Goal: Task Accomplishment & Management: Complete application form

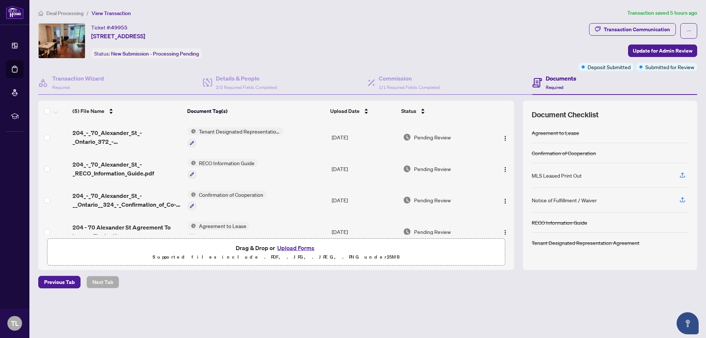
scroll to position [44, 0]
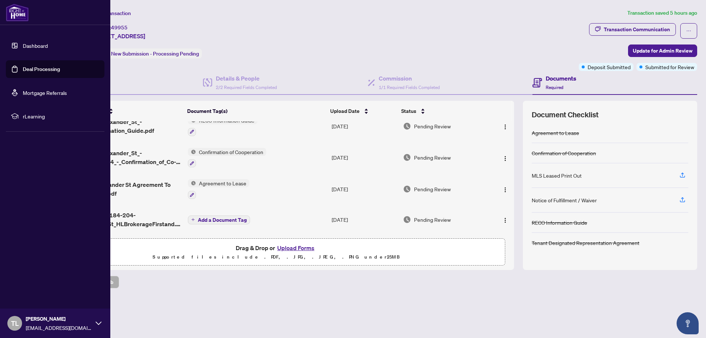
click at [31, 48] on link "Dashboard" at bounding box center [35, 45] width 25 height 7
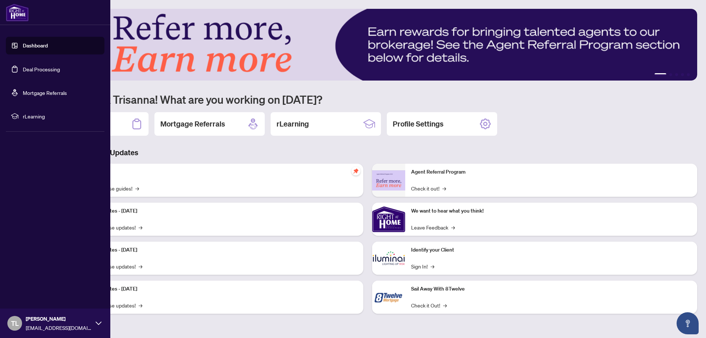
click at [45, 72] on link "Deal Processing" at bounding box center [41, 69] width 37 height 7
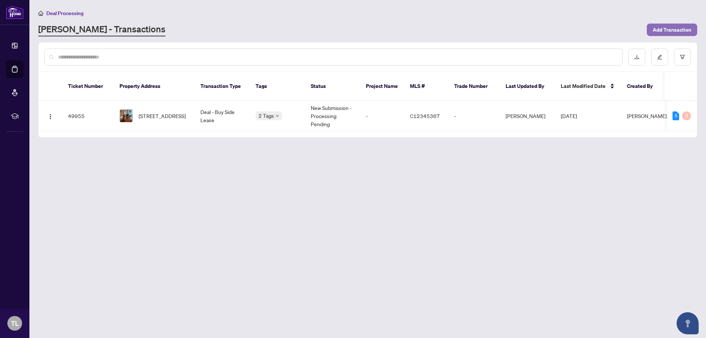
click at [661, 30] on span "Add Transaction" at bounding box center [672, 30] width 39 height 12
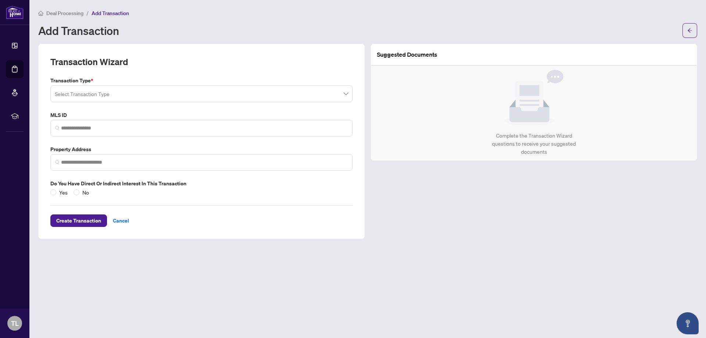
click at [340, 92] on input "search" at bounding box center [198, 95] width 287 height 16
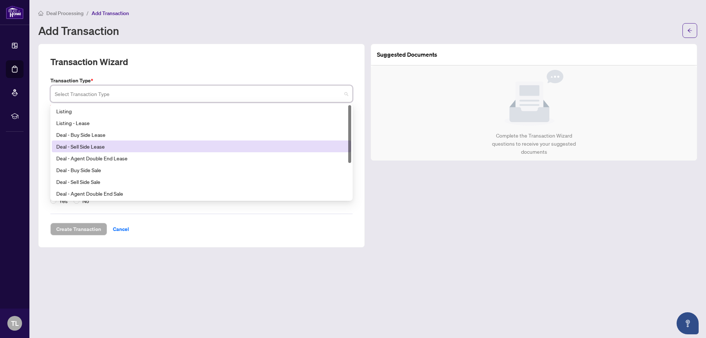
click at [194, 99] on input "search" at bounding box center [198, 95] width 287 height 16
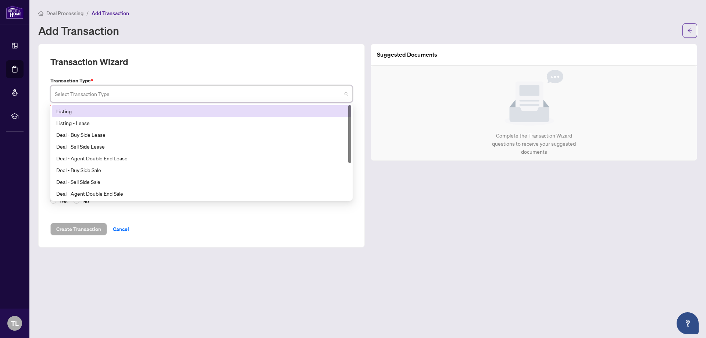
click at [64, 111] on div "Listing" at bounding box center [201, 111] width 291 height 8
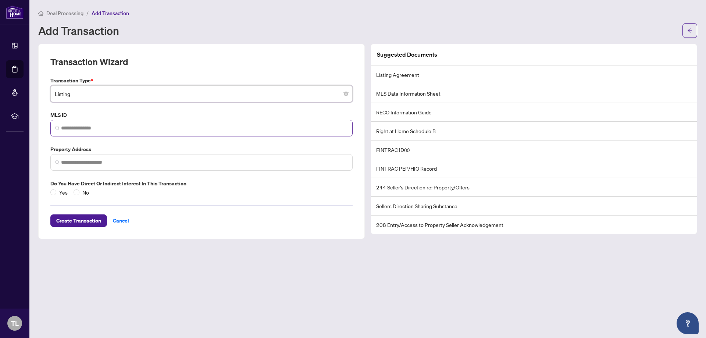
click at [79, 132] on span at bounding box center [201, 128] width 302 height 17
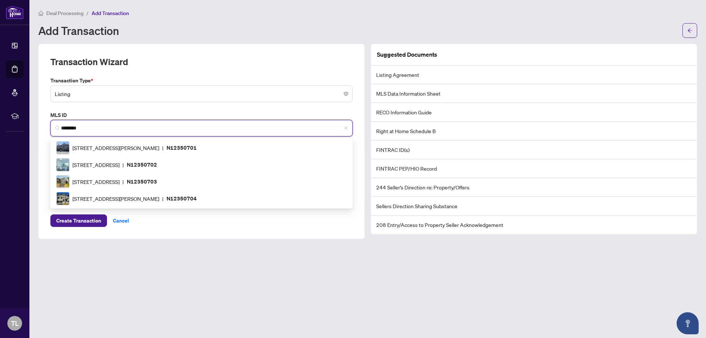
type input "*********"
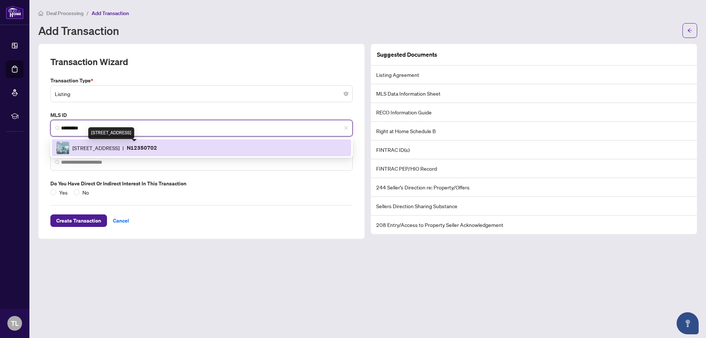
click at [86, 149] on span "[STREET_ADDRESS]" at bounding box center [95, 148] width 47 height 8
type input "**********"
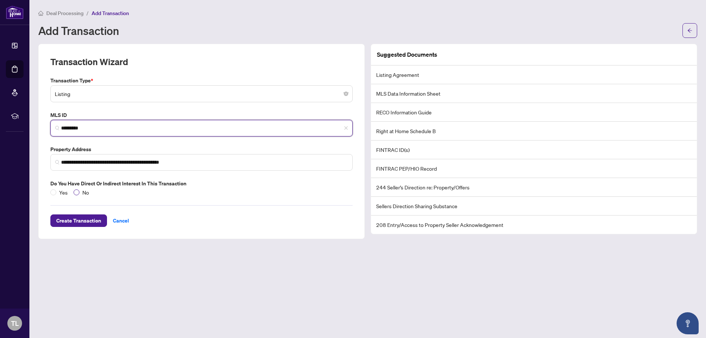
type input "*********"
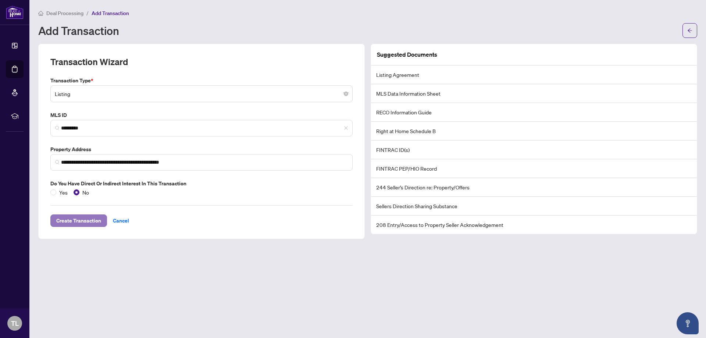
click at [88, 219] on span "Create Transaction" at bounding box center [78, 221] width 45 height 12
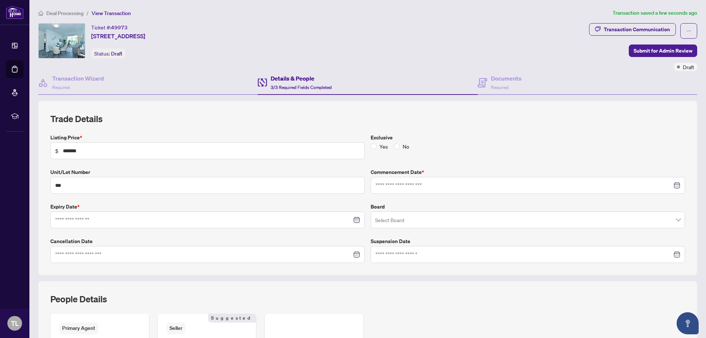
type input "**********"
click at [671, 221] on span at bounding box center [528, 220] width 306 height 14
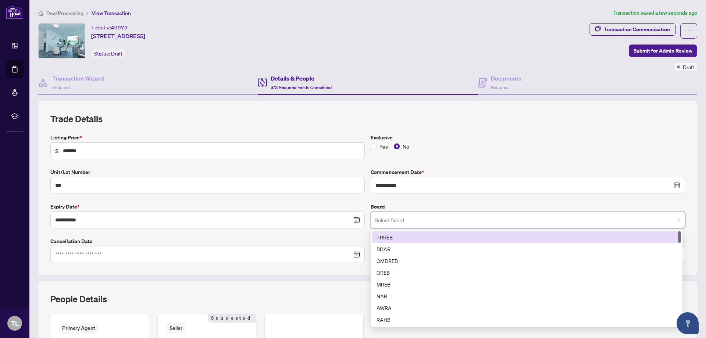
click at [379, 239] on div "TRREB" at bounding box center [527, 237] width 300 height 8
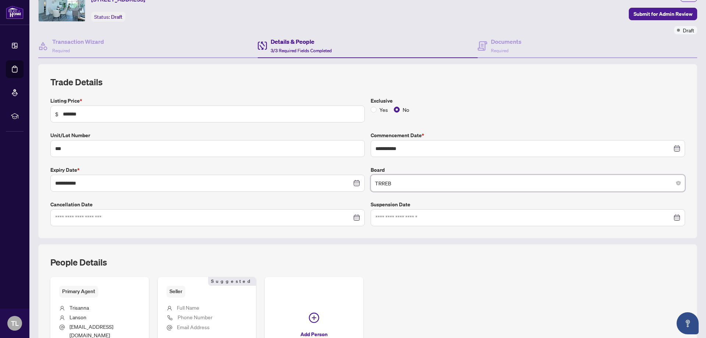
scroll to position [110, 0]
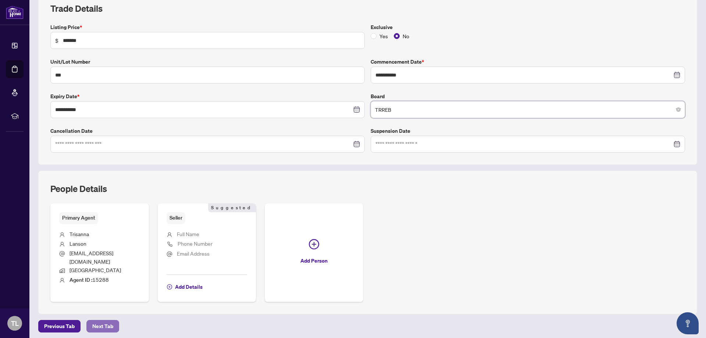
click at [97, 320] on span "Next Tab" at bounding box center [102, 326] width 21 height 12
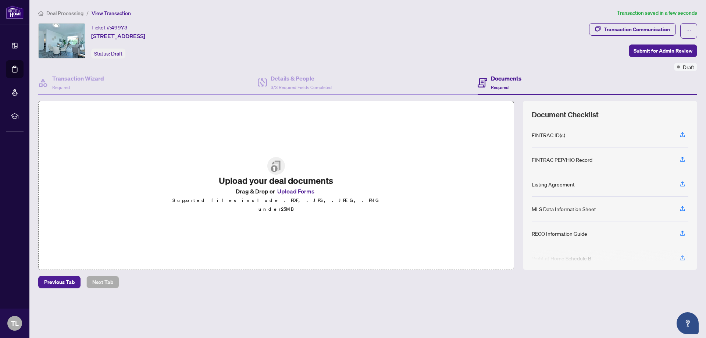
click at [301, 196] on button "Upload Forms" at bounding box center [296, 192] width 42 height 10
click at [683, 185] on icon "button" at bounding box center [683, 184] width 7 height 7
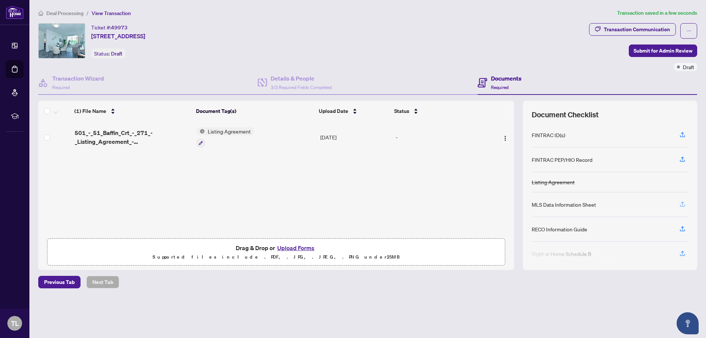
click at [684, 204] on icon "button" at bounding box center [683, 204] width 7 height 7
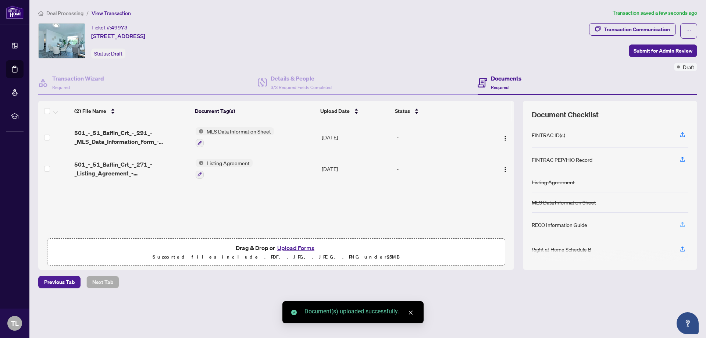
click at [683, 224] on icon "button" at bounding box center [683, 224] width 7 height 7
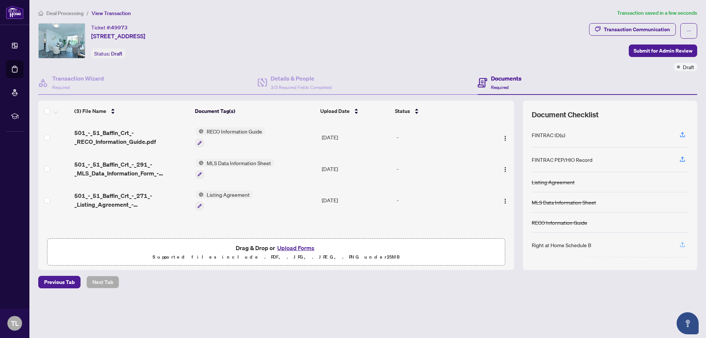
click at [684, 245] on icon "button" at bounding box center [683, 244] width 7 height 7
click at [683, 133] on icon "button" at bounding box center [683, 134] width 7 height 7
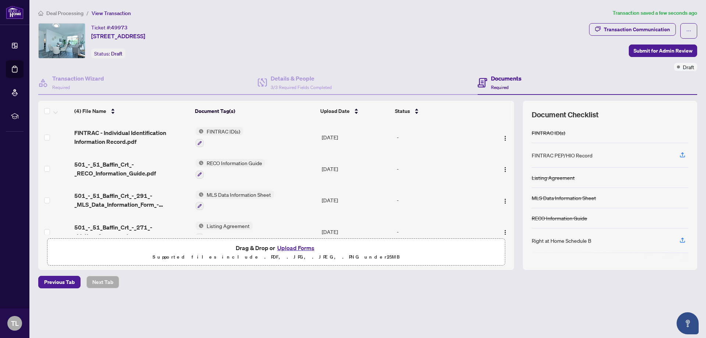
scroll to position [37, 0]
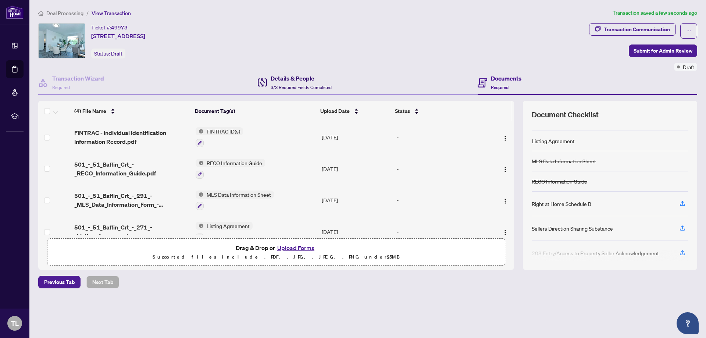
click at [287, 82] on h4 "Details & People" at bounding box center [301, 78] width 61 height 9
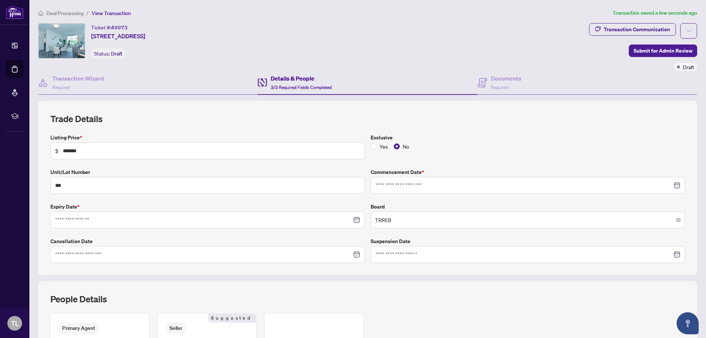
type input "**********"
click at [74, 79] on h4 "Transaction Wizard" at bounding box center [78, 78] width 52 height 9
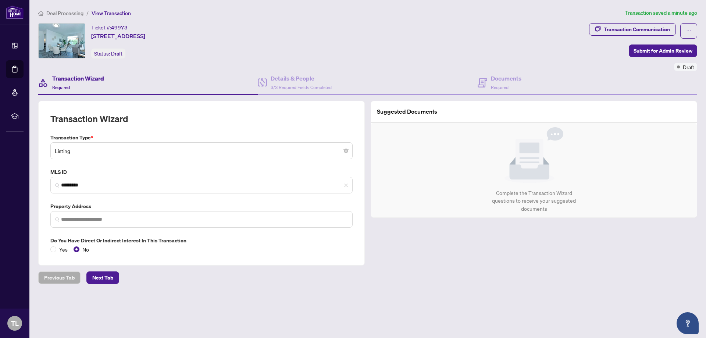
type input "**********"
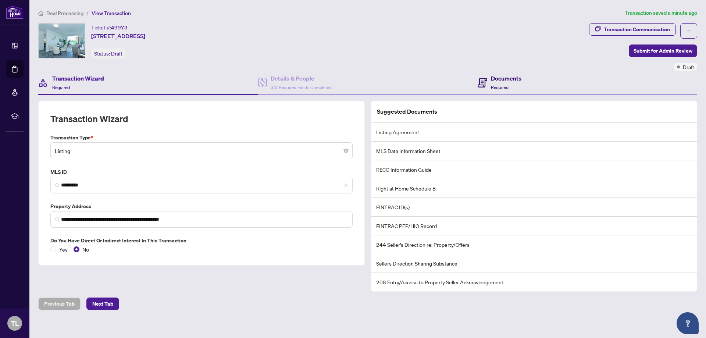
click at [496, 77] on h4 "Documents" at bounding box center [506, 78] width 31 height 9
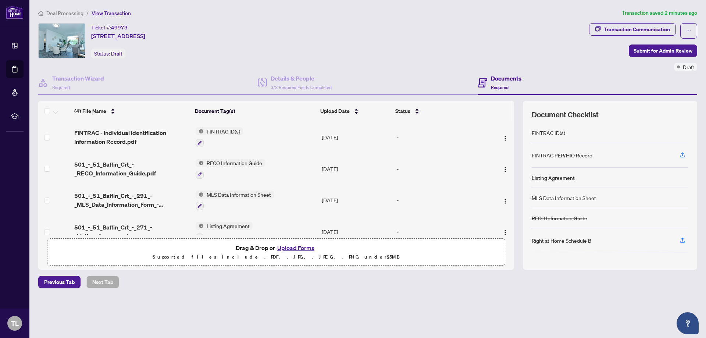
click at [302, 248] on button "Upload Forms" at bounding box center [296, 248] width 42 height 10
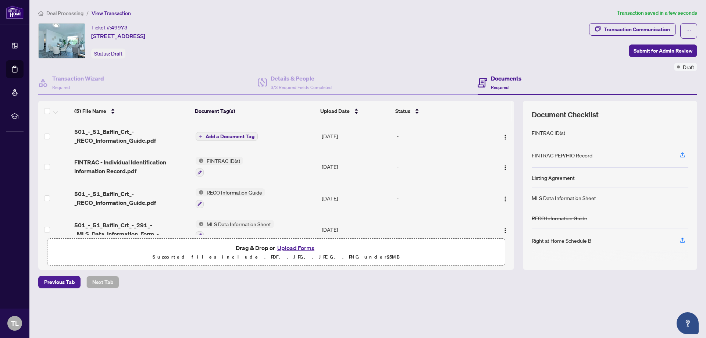
click at [295, 249] on button "Upload Forms" at bounding box center [296, 248] width 42 height 10
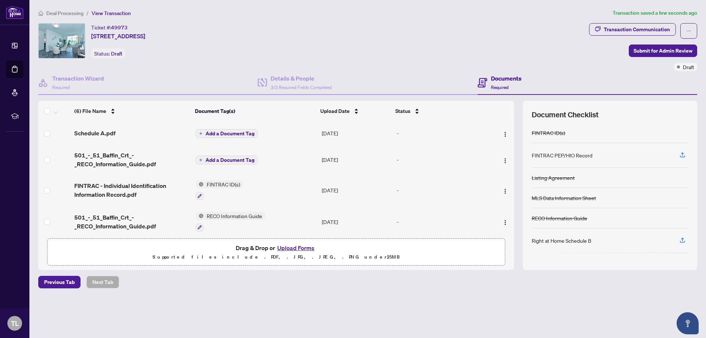
click at [224, 160] on span "Add a Document Tag" at bounding box center [230, 159] width 49 height 5
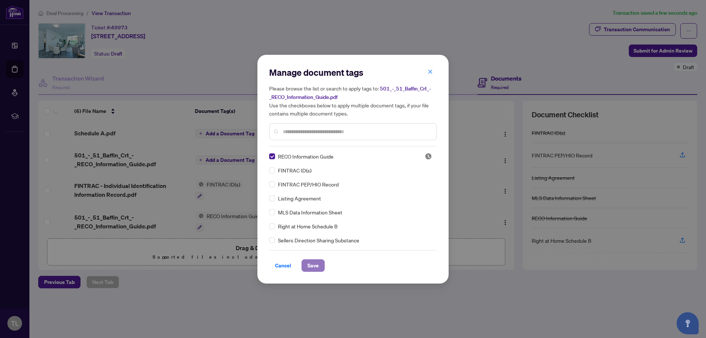
click at [318, 265] on span "Save" at bounding box center [313, 266] width 11 height 12
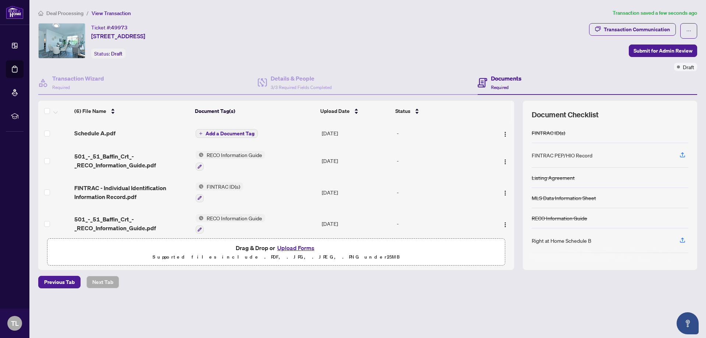
click at [221, 134] on span "Add a Document Tag" at bounding box center [230, 133] width 49 height 5
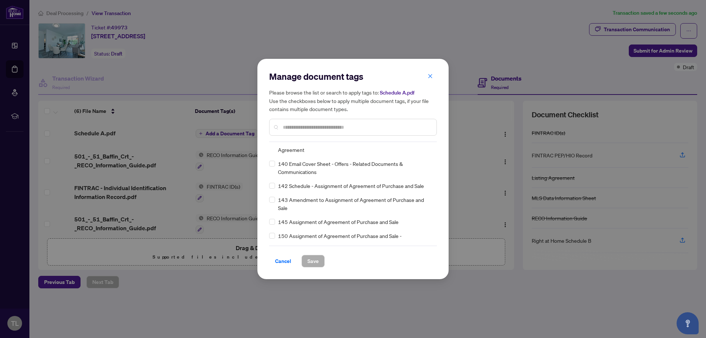
scroll to position [2575, 0]
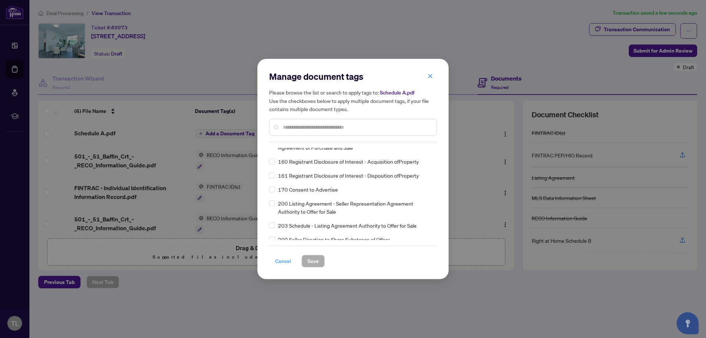
click at [286, 261] on span "Cancel" at bounding box center [283, 261] width 16 height 12
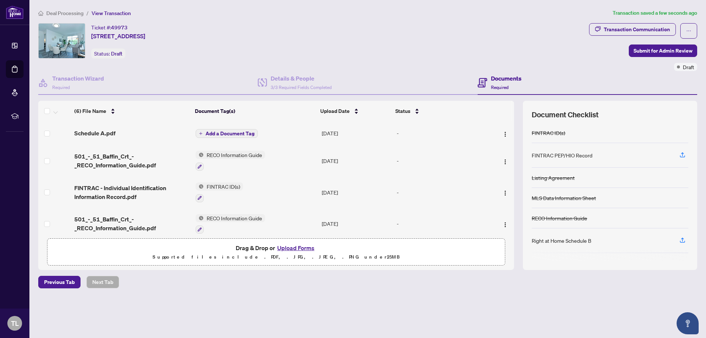
click at [235, 132] on span "Add a Document Tag" at bounding box center [230, 133] width 49 height 5
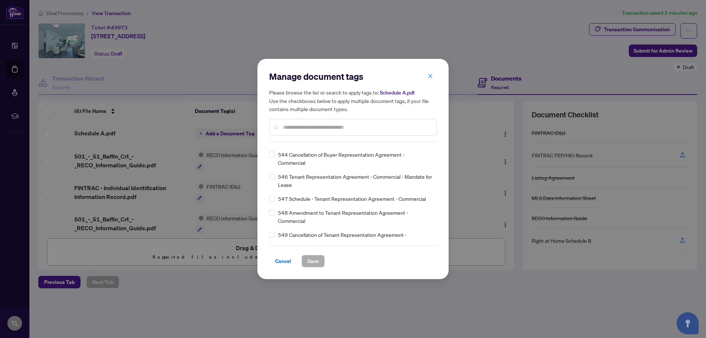
scroll to position [4445, 0]
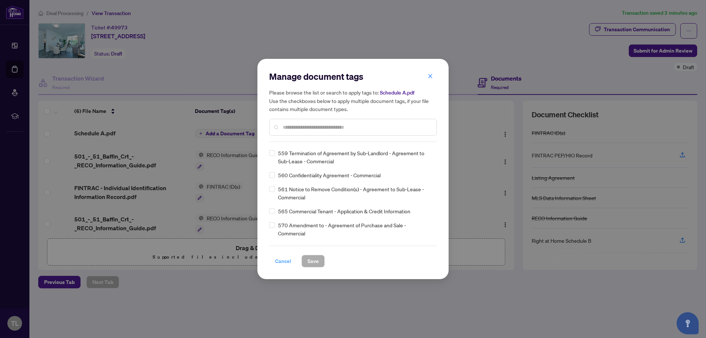
click at [282, 259] on span "Cancel" at bounding box center [283, 261] width 16 height 12
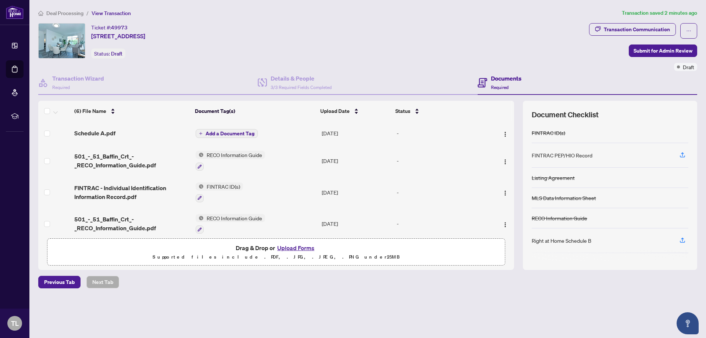
click at [234, 134] on span "Add a Document Tag" at bounding box center [230, 133] width 49 height 5
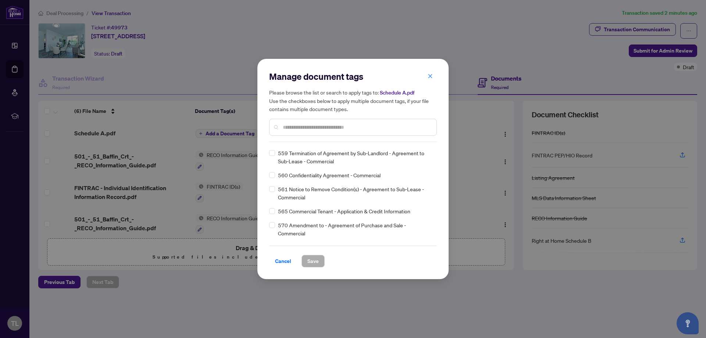
scroll to position [0, 0]
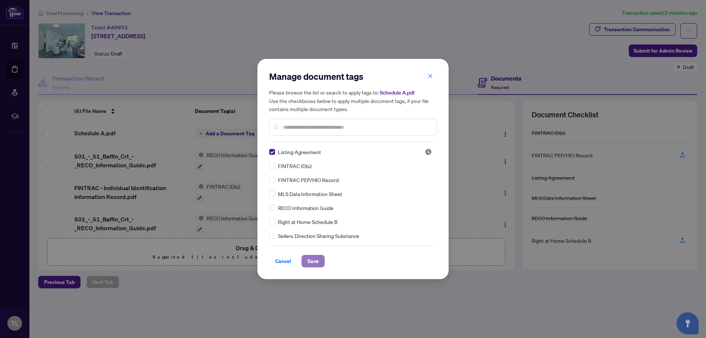
click at [315, 262] on span "Save" at bounding box center [313, 261] width 11 height 12
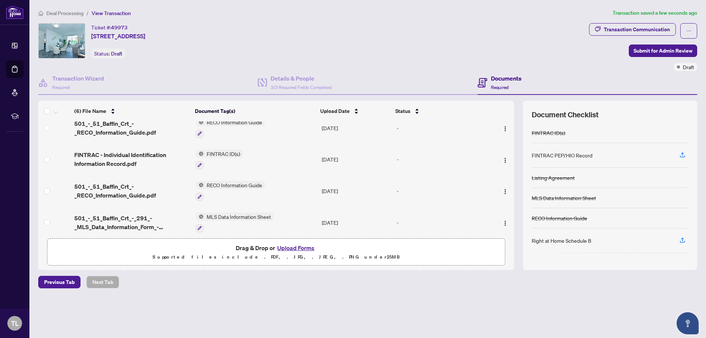
scroll to position [4, 0]
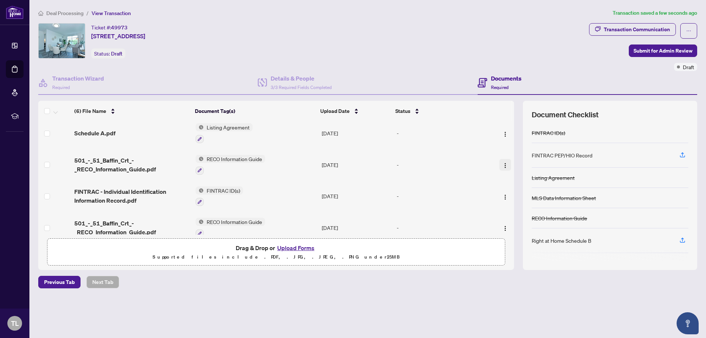
click at [504, 166] on img "button" at bounding box center [506, 166] width 6 height 6
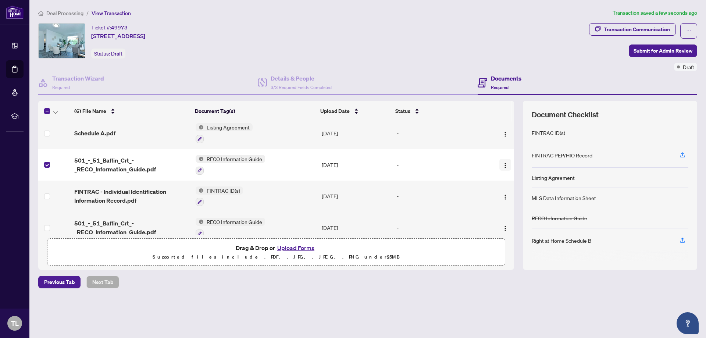
click at [504, 166] on img "button" at bounding box center [506, 166] width 6 height 6
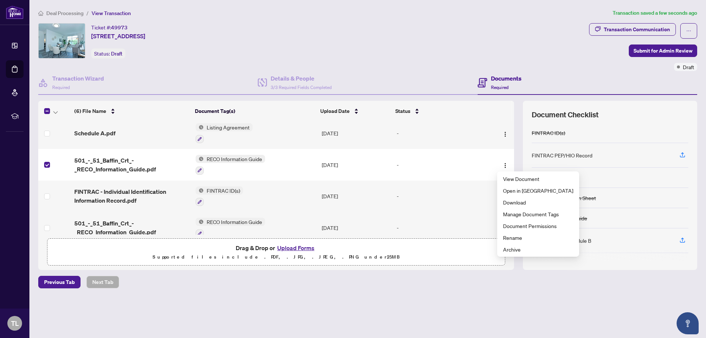
click at [491, 292] on div "Deal Processing / View Transaction Transaction saved a few seconds ago Ticket #…" at bounding box center [367, 161] width 665 height 305
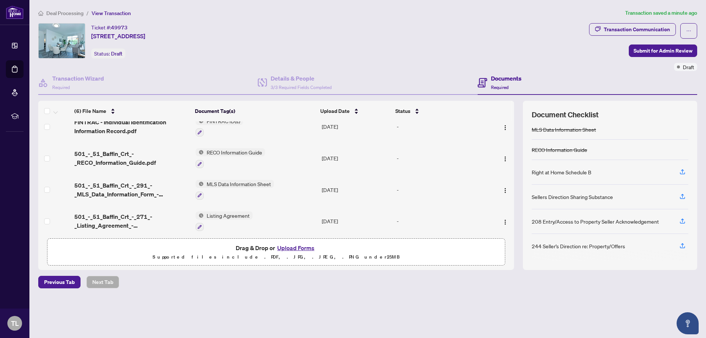
scroll to position [78, 0]
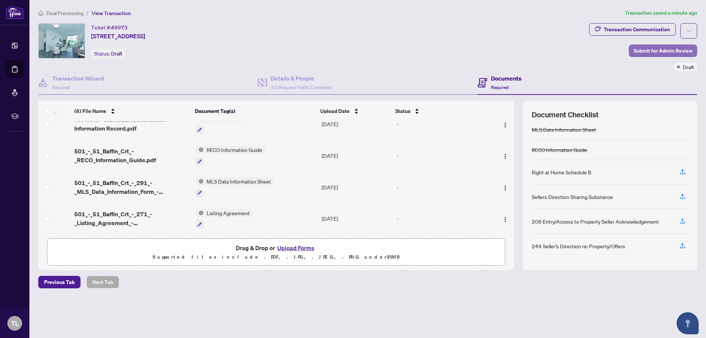
click at [655, 50] on span "Submit for Admin Review" at bounding box center [663, 51] width 59 height 12
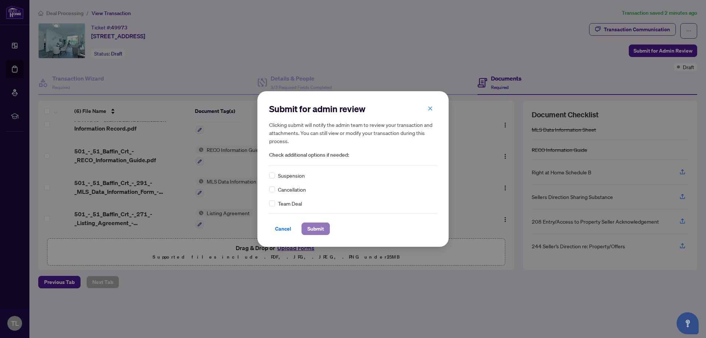
click at [316, 228] on span "Submit" at bounding box center [316, 229] width 17 height 12
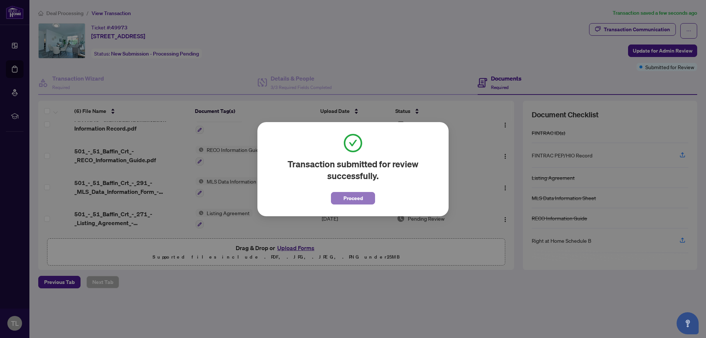
click at [362, 201] on span "Proceed" at bounding box center [353, 198] width 19 height 12
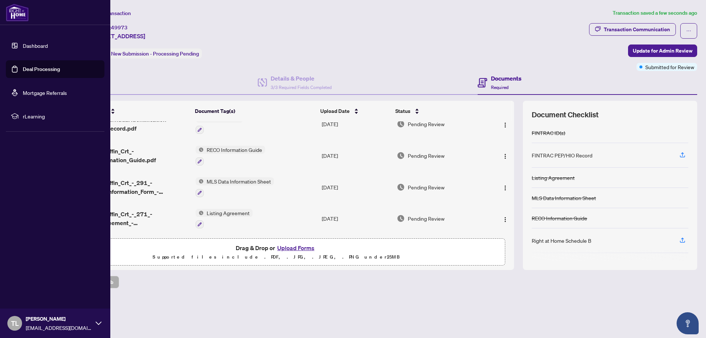
click at [23, 49] on link "Dashboard" at bounding box center [35, 45] width 25 height 7
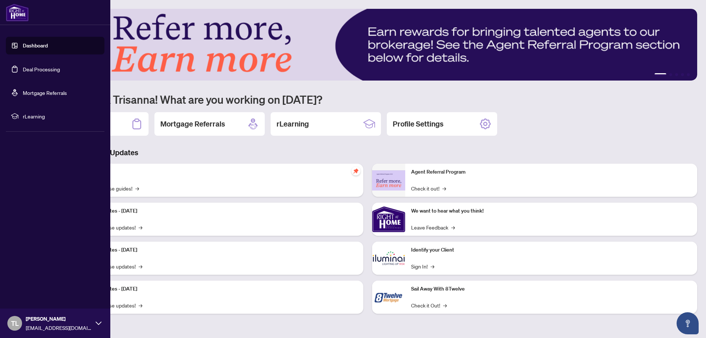
click at [51, 71] on link "Deal Processing" at bounding box center [41, 69] width 37 height 7
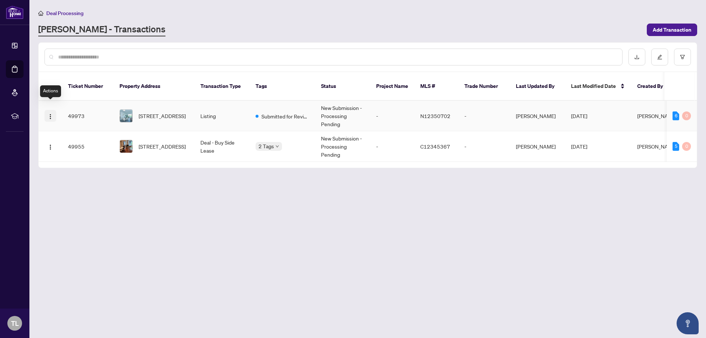
click at [52, 114] on img "button" at bounding box center [50, 117] width 6 height 6
click at [196, 221] on main "Deal Processing [PERSON_NAME] - Transactions Add Transaction Ticket Number Prop…" at bounding box center [367, 169] width 677 height 338
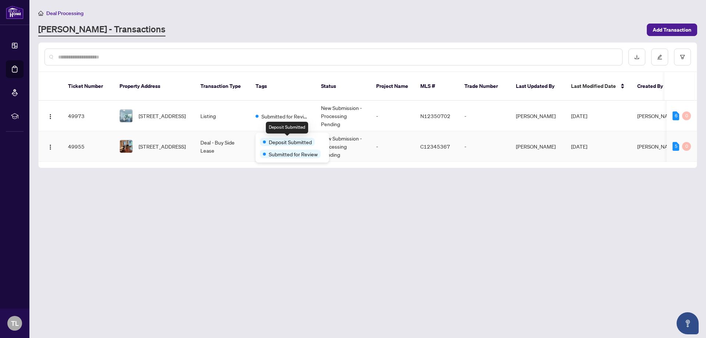
click at [277, 140] on span "Deposit Submitted" at bounding box center [290, 142] width 43 height 8
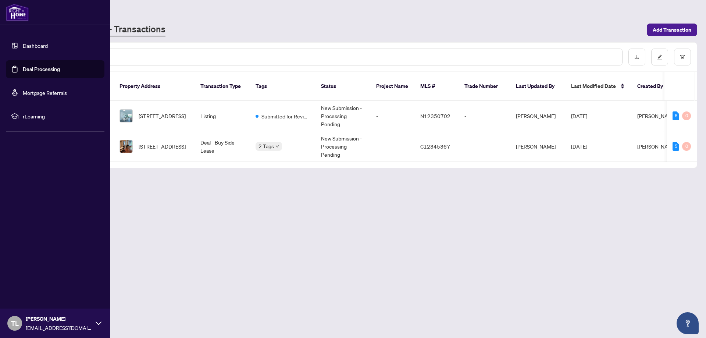
click at [40, 48] on link "Dashboard" at bounding box center [35, 45] width 25 height 7
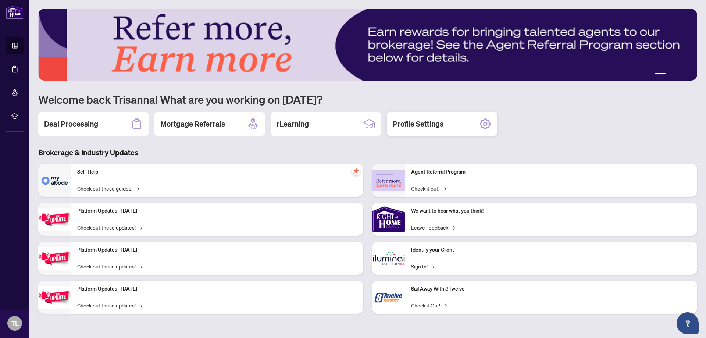
click at [486, 123] on icon at bounding box center [485, 124] width 4 height 4
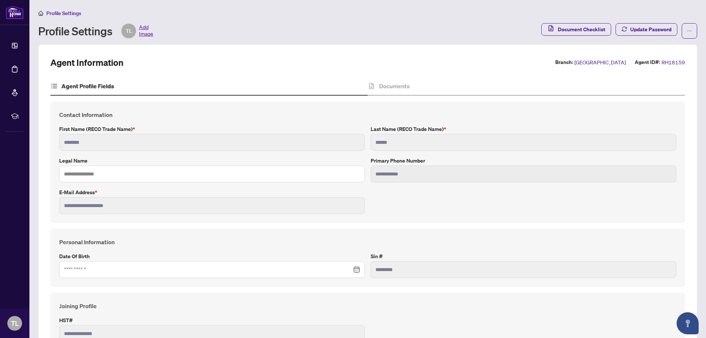
click at [56, 86] on icon at bounding box center [53, 85] width 7 height 7
click at [53, 85] on icon at bounding box center [53, 85] width 7 height 7
click at [145, 30] on span "Add Image" at bounding box center [146, 31] width 14 height 15
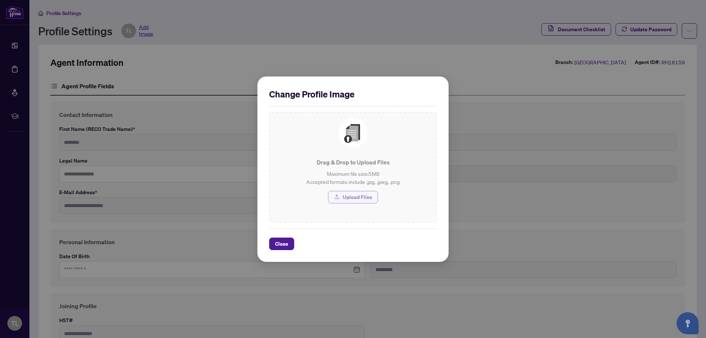
click at [350, 199] on span "Upload Files" at bounding box center [357, 197] width 29 height 12
click at [285, 243] on span "Close" at bounding box center [281, 244] width 13 height 12
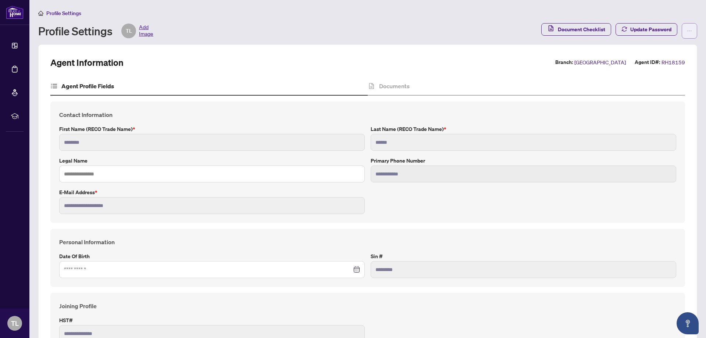
click at [687, 34] on span "button" at bounding box center [689, 31] width 5 height 12
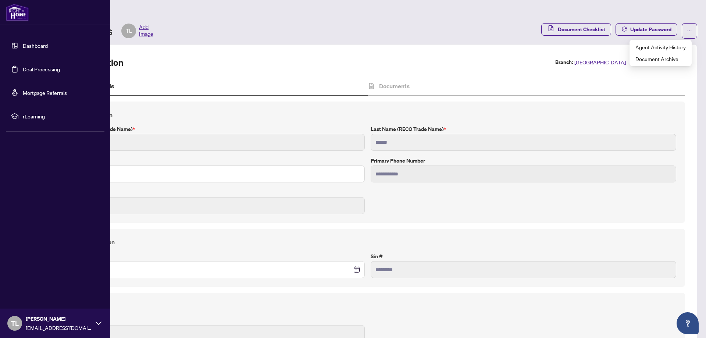
click at [100, 321] on icon at bounding box center [99, 323] width 6 height 6
click at [51, 298] on span "Profile Settings" at bounding box center [38, 295] width 35 height 12
type input "****"
type input "**********"
click at [38, 281] on span "Logout" at bounding box center [29, 280] width 17 height 12
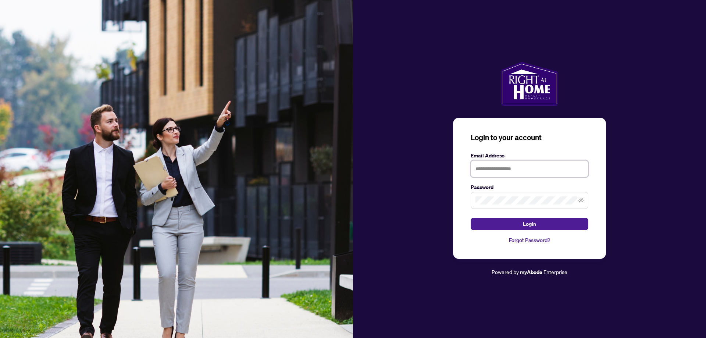
click at [526, 168] on input "text" at bounding box center [530, 168] width 118 height 17
type input "**********"
click at [579, 201] on icon "eye-invisible" at bounding box center [581, 200] width 5 height 5
click at [567, 225] on button "Login" at bounding box center [530, 224] width 118 height 13
